Goal: Information Seeking & Learning: Learn about a topic

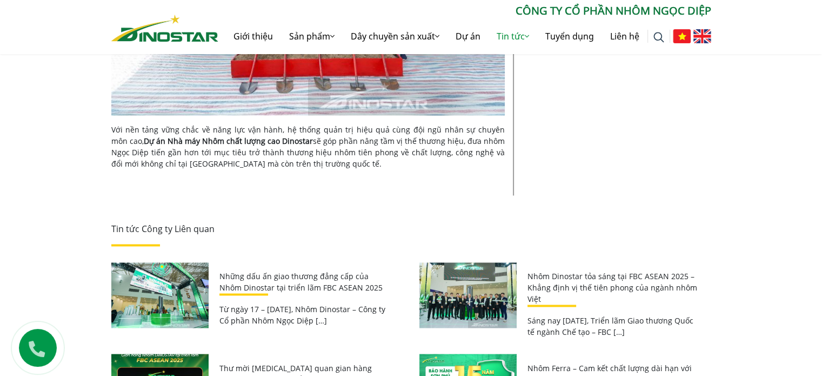
scroll to position [1784, 0]
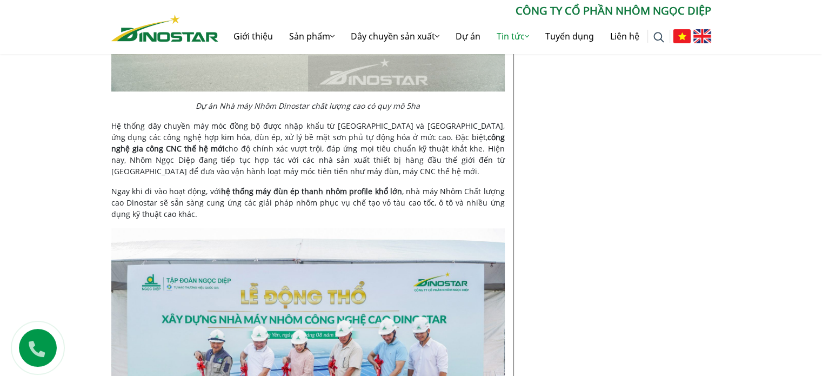
scroll to position [893, 0]
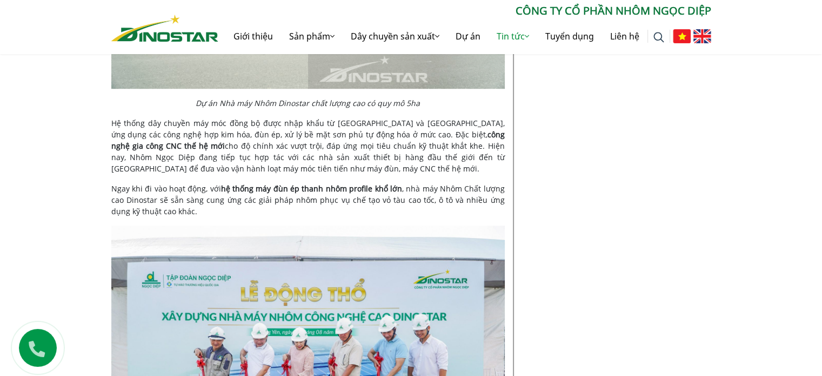
click at [215, 141] on p "Hệ thống dây chuyền máy móc đồng bộ được nhập khẩu từ [GEOGRAPHIC_DATA] và [GEO…" at bounding box center [308, 145] width 394 height 57
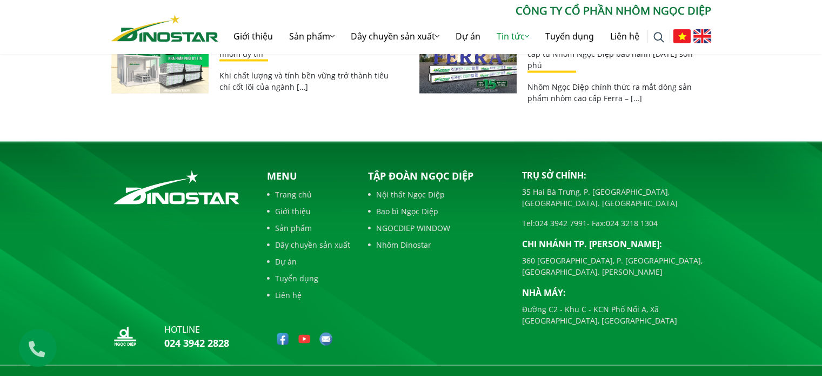
scroll to position [2137, 0]
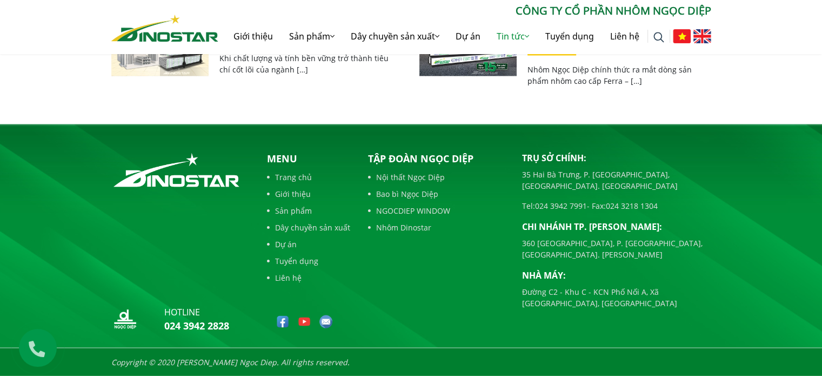
click at [291, 196] on link "Giới thiệu" at bounding box center [308, 193] width 83 height 11
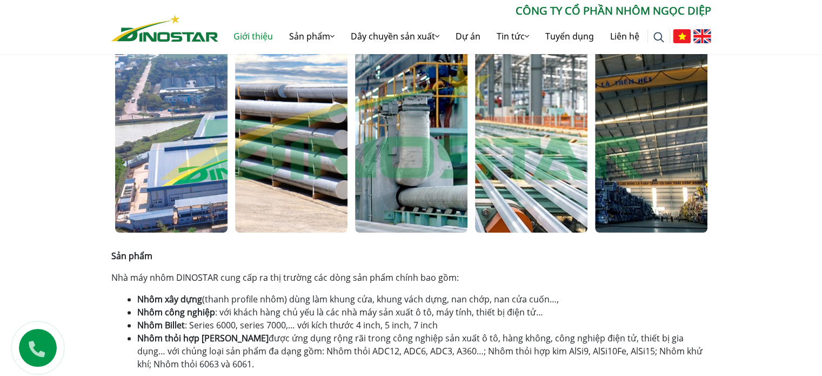
scroll to position [541, 0]
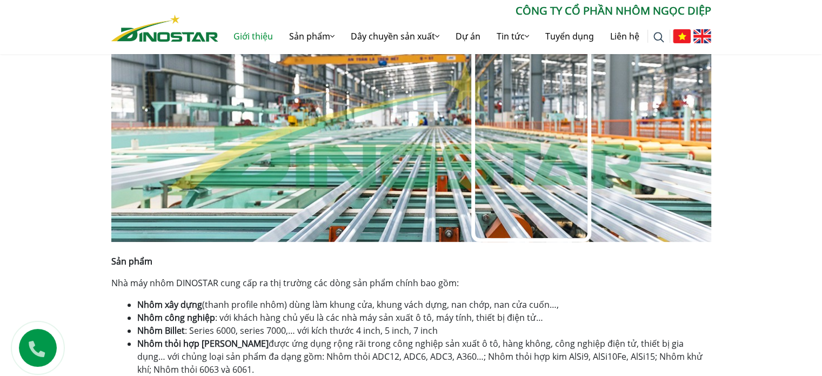
drag, startPoint x: 539, startPoint y: 168, endPoint x: 307, endPoint y: 147, distance: 233.0
click at [360, 150] on div at bounding box center [411, 133] width 600 height 216
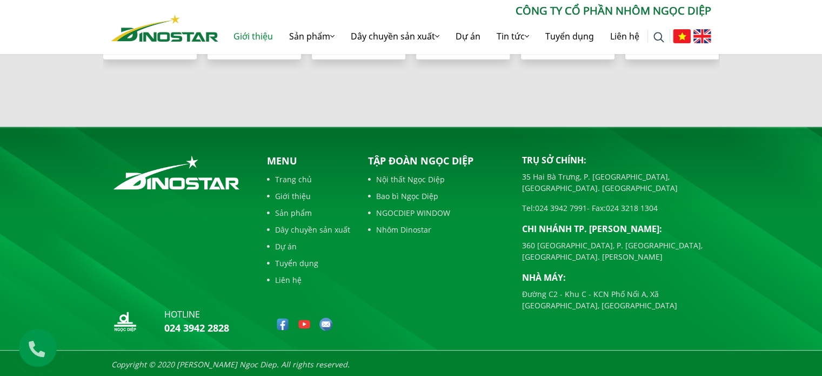
scroll to position [1143, 0]
